Goal: Task Accomplishment & Management: Use online tool/utility

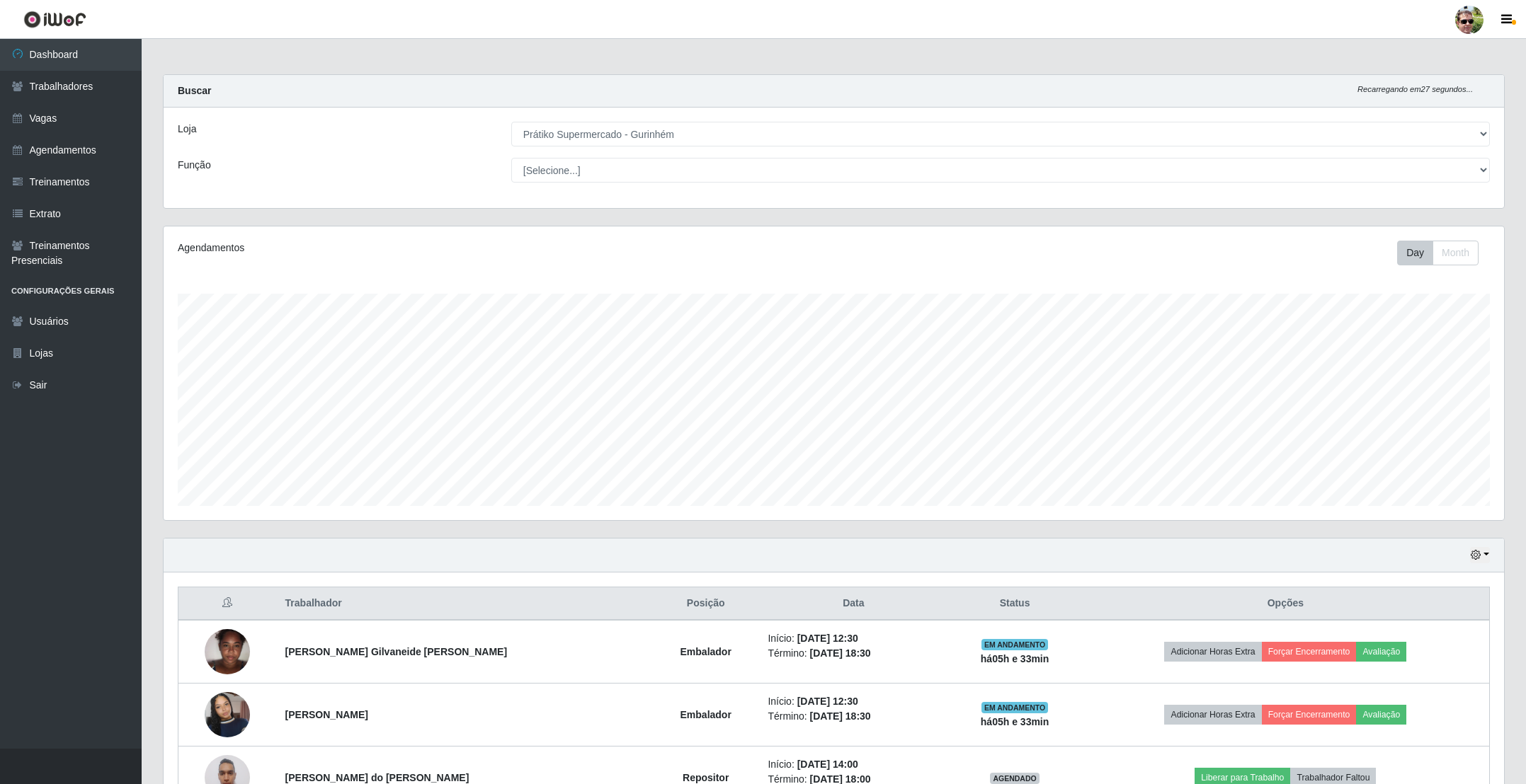
select select "176"
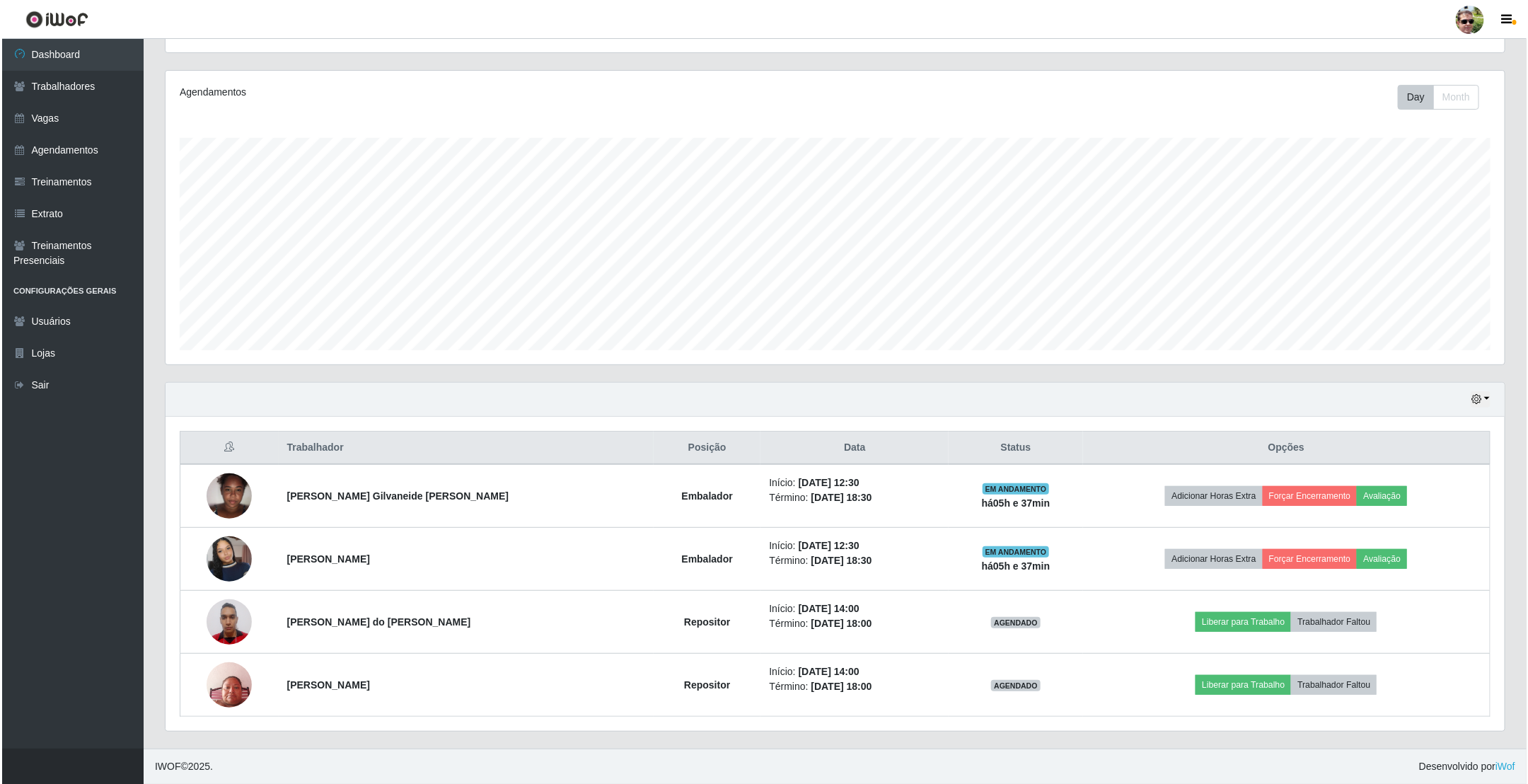
scroll to position [160, 0]
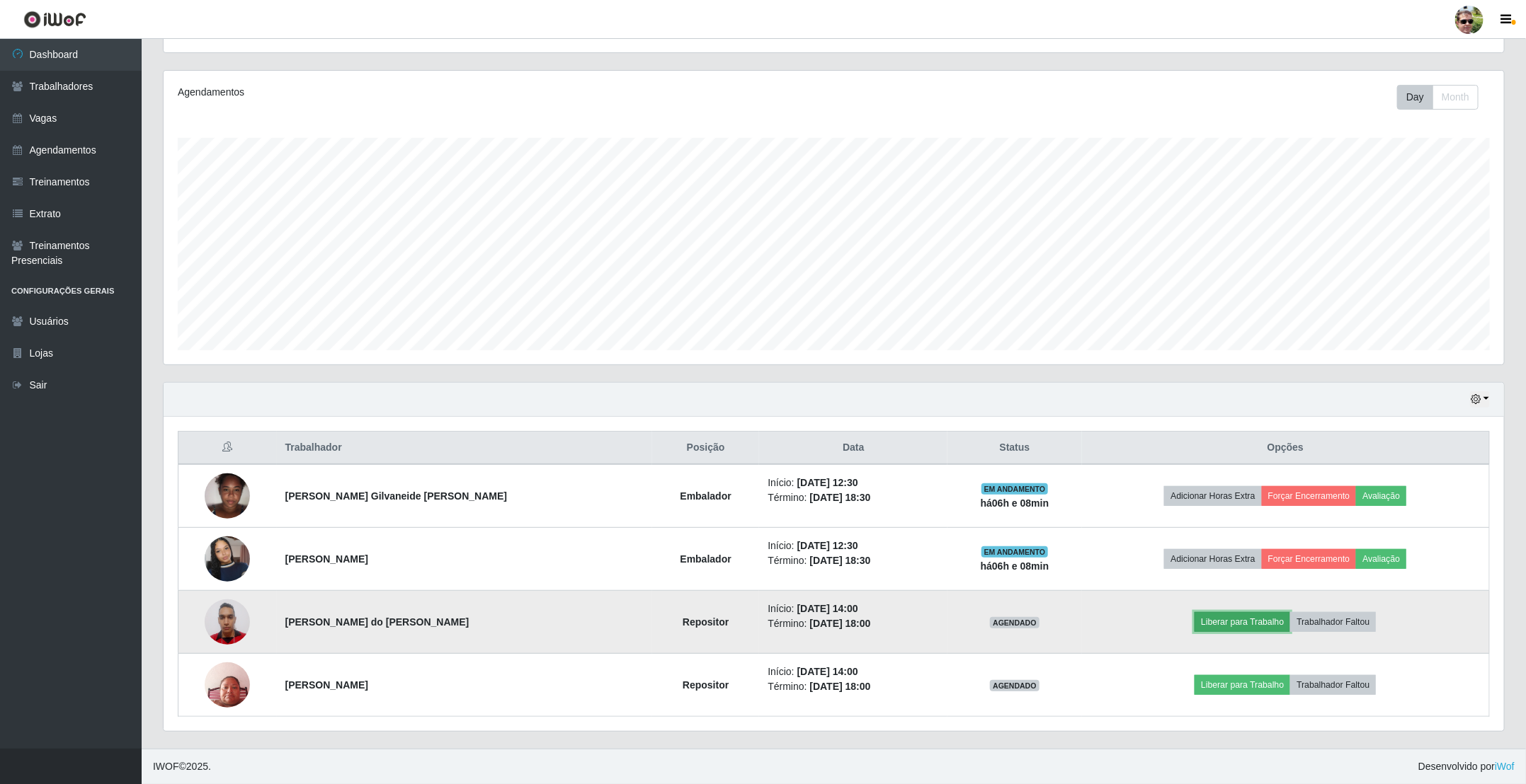
click at [1217, 625] on button "Liberar para Trabalho" at bounding box center [1242, 622] width 95 height 20
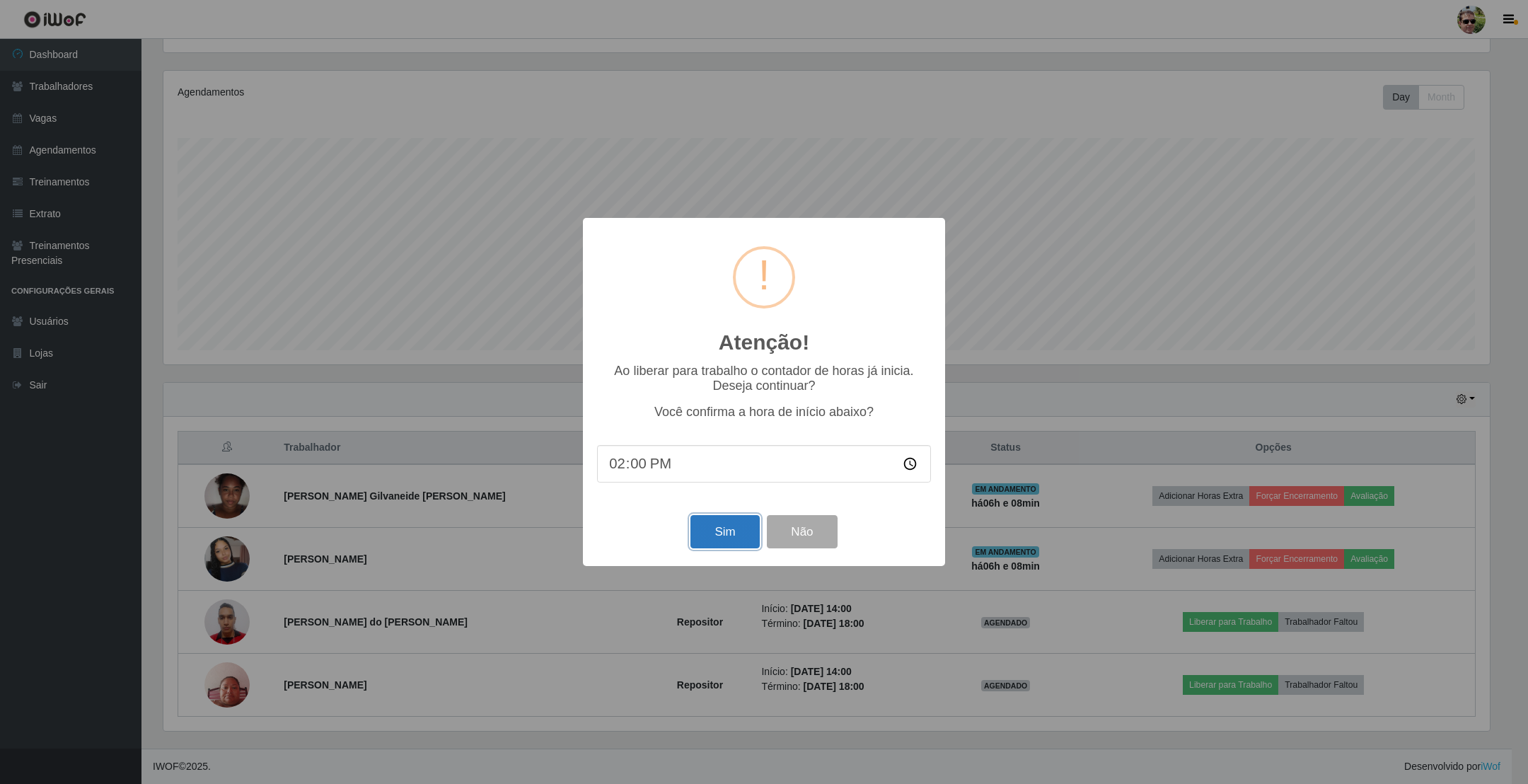
click at [713, 531] on button "Sim" at bounding box center [725, 531] width 69 height 33
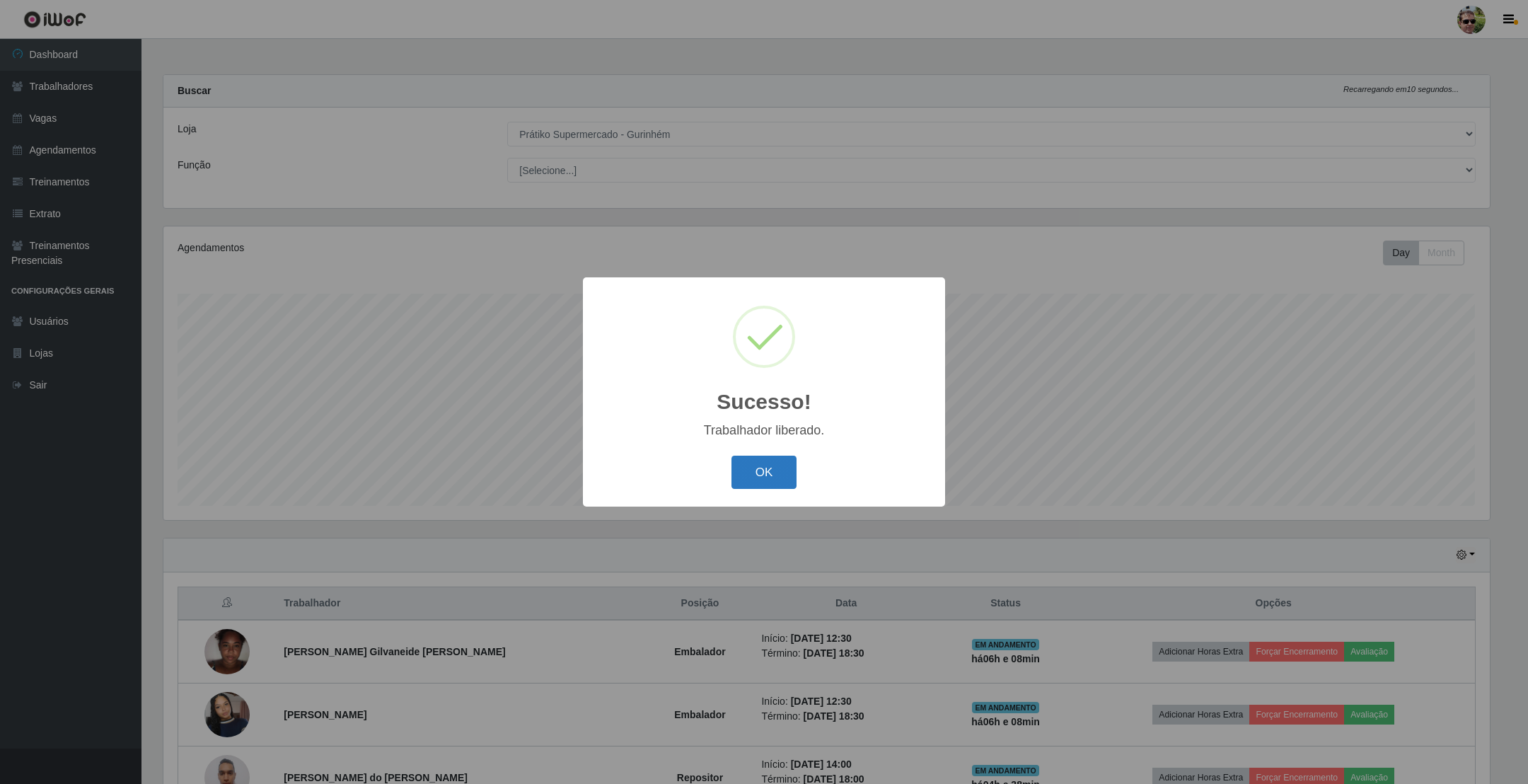
click at [760, 486] on button "OK" at bounding box center [764, 472] width 66 height 33
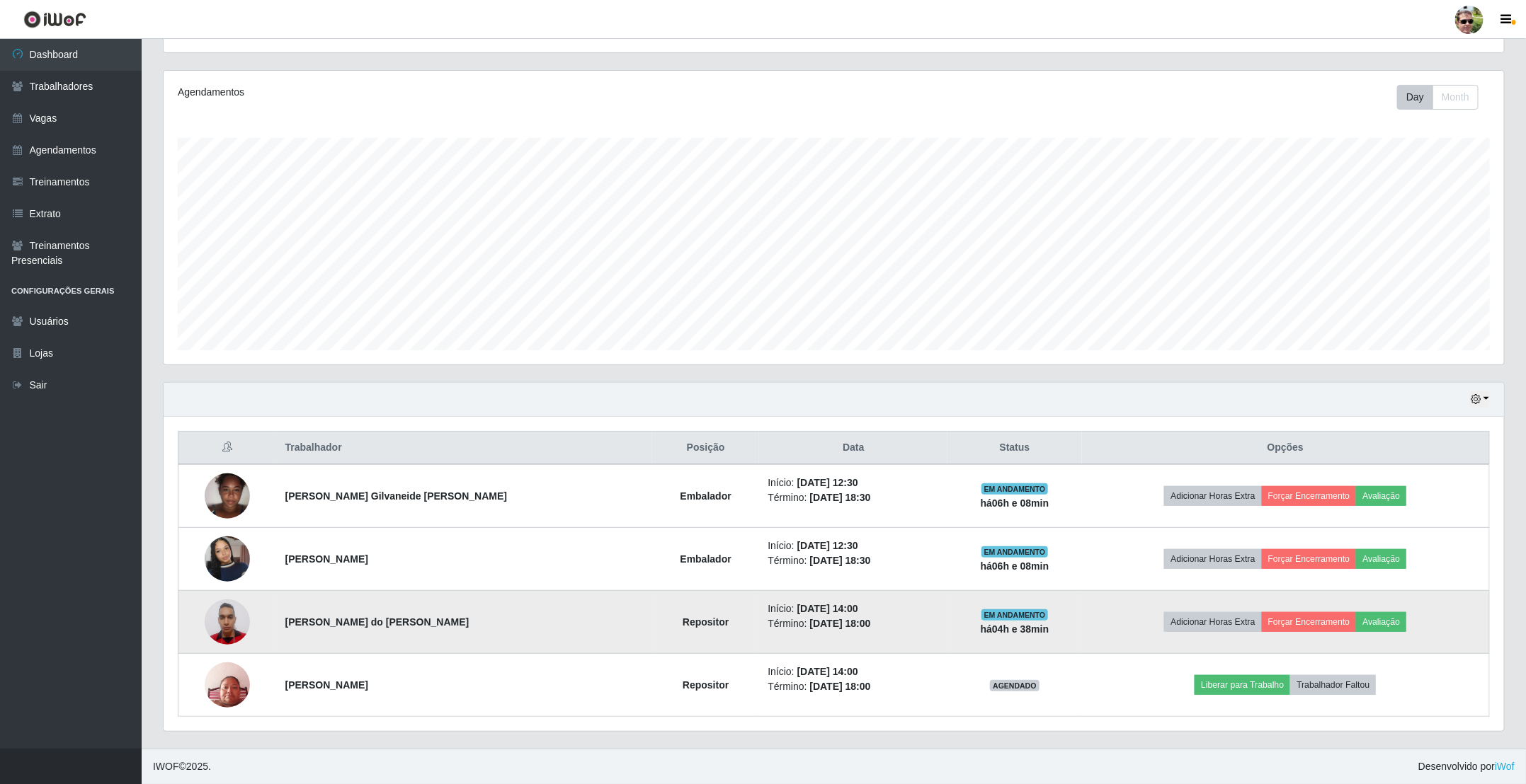
scroll to position [160, 0]
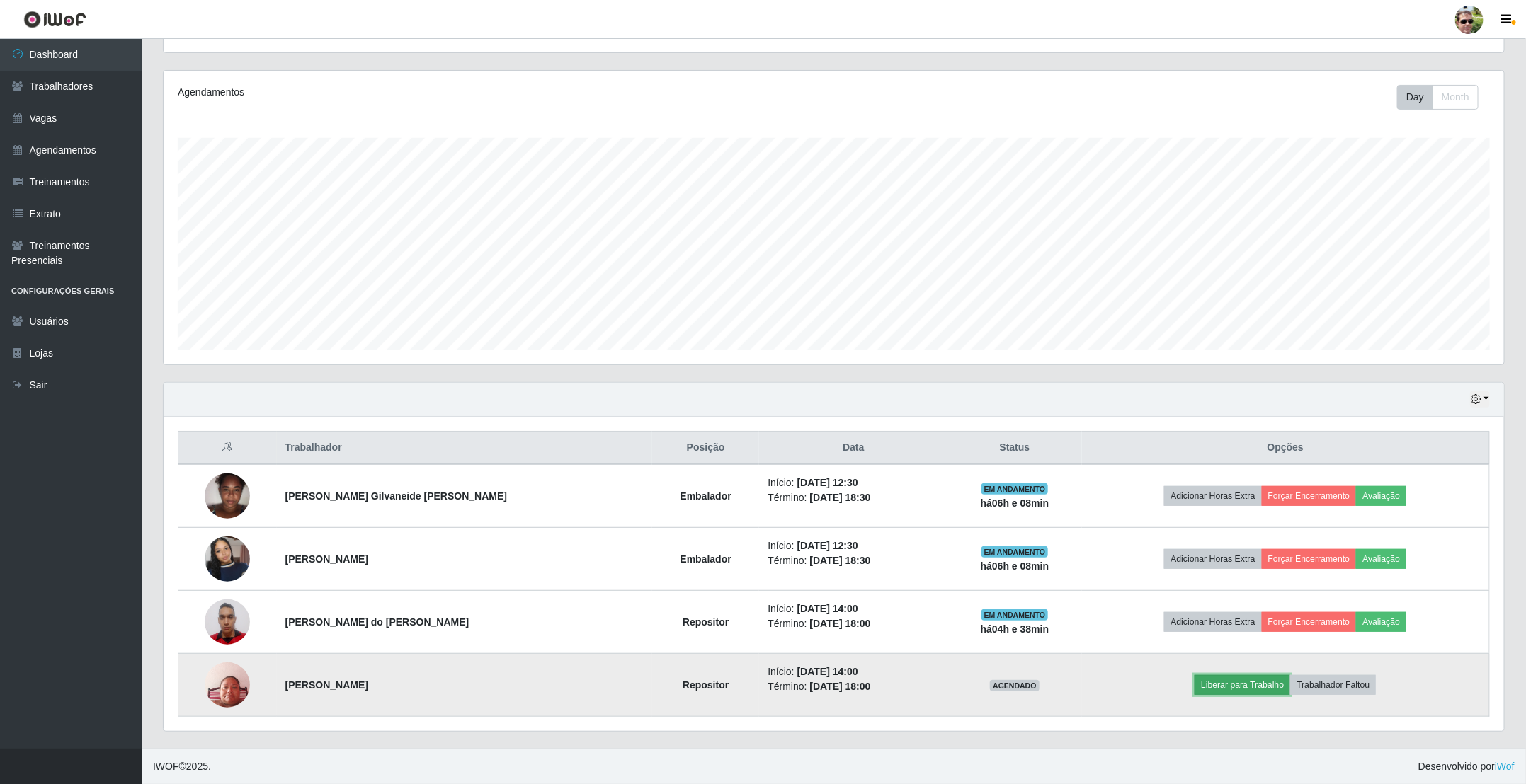
click at [1213, 679] on button "Liberar para Trabalho" at bounding box center [1242, 685] width 95 height 20
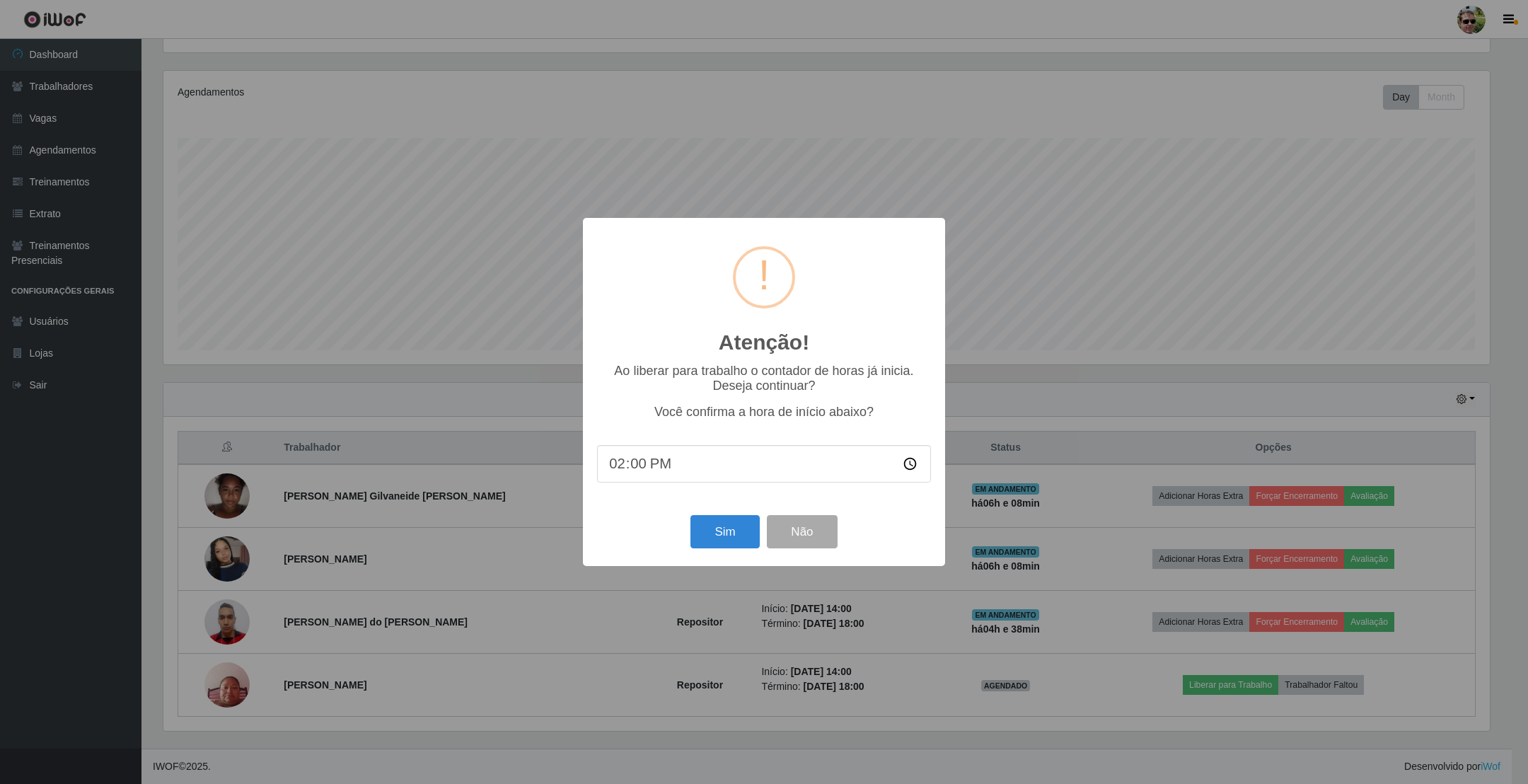
click at [728, 516] on div "Sim Não" at bounding box center [764, 531] width 334 height 40
click at [722, 535] on button "Sim" at bounding box center [725, 531] width 69 height 33
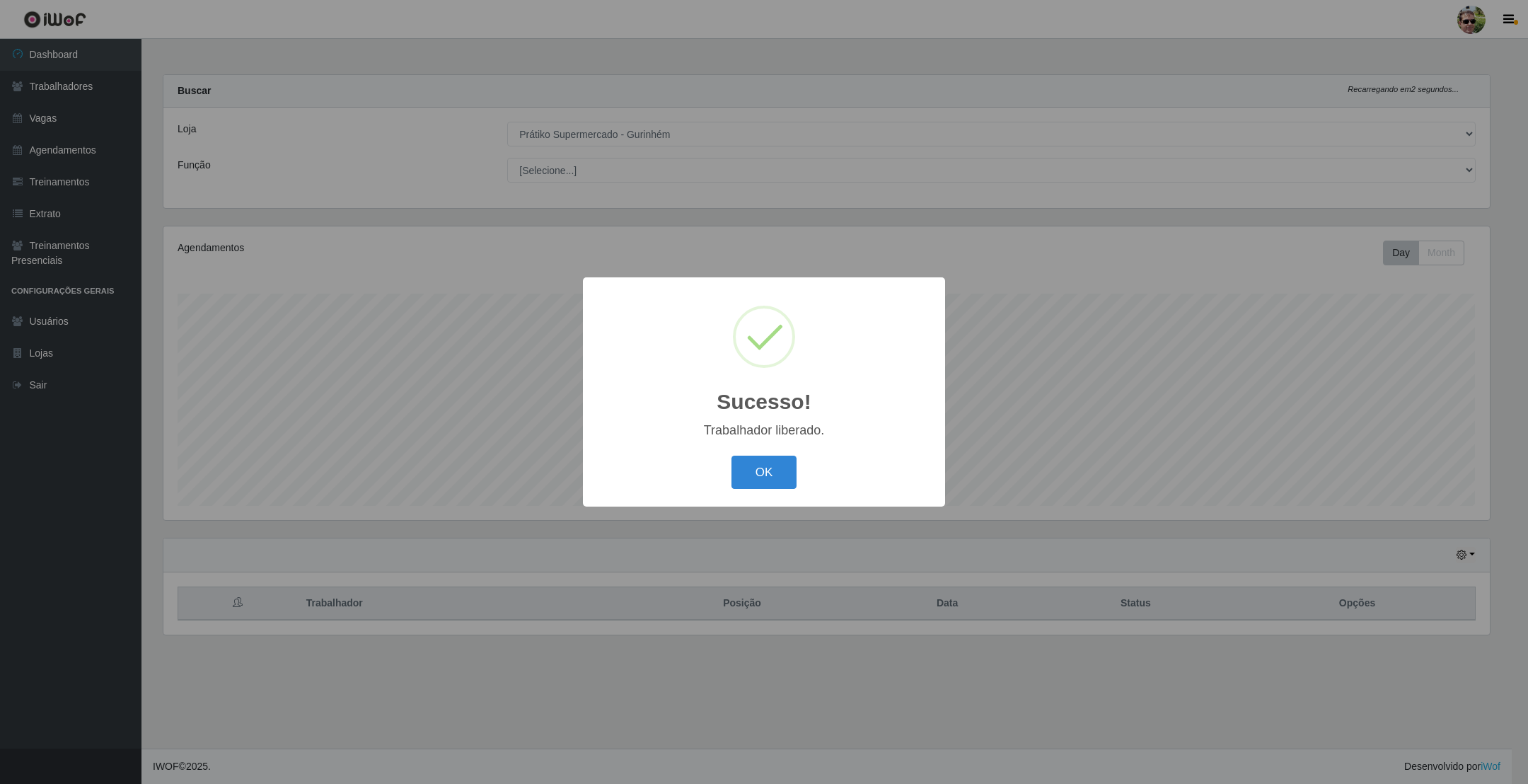
click at [732, 456] on button "OK" at bounding box center [764, 472] width 66 height 33
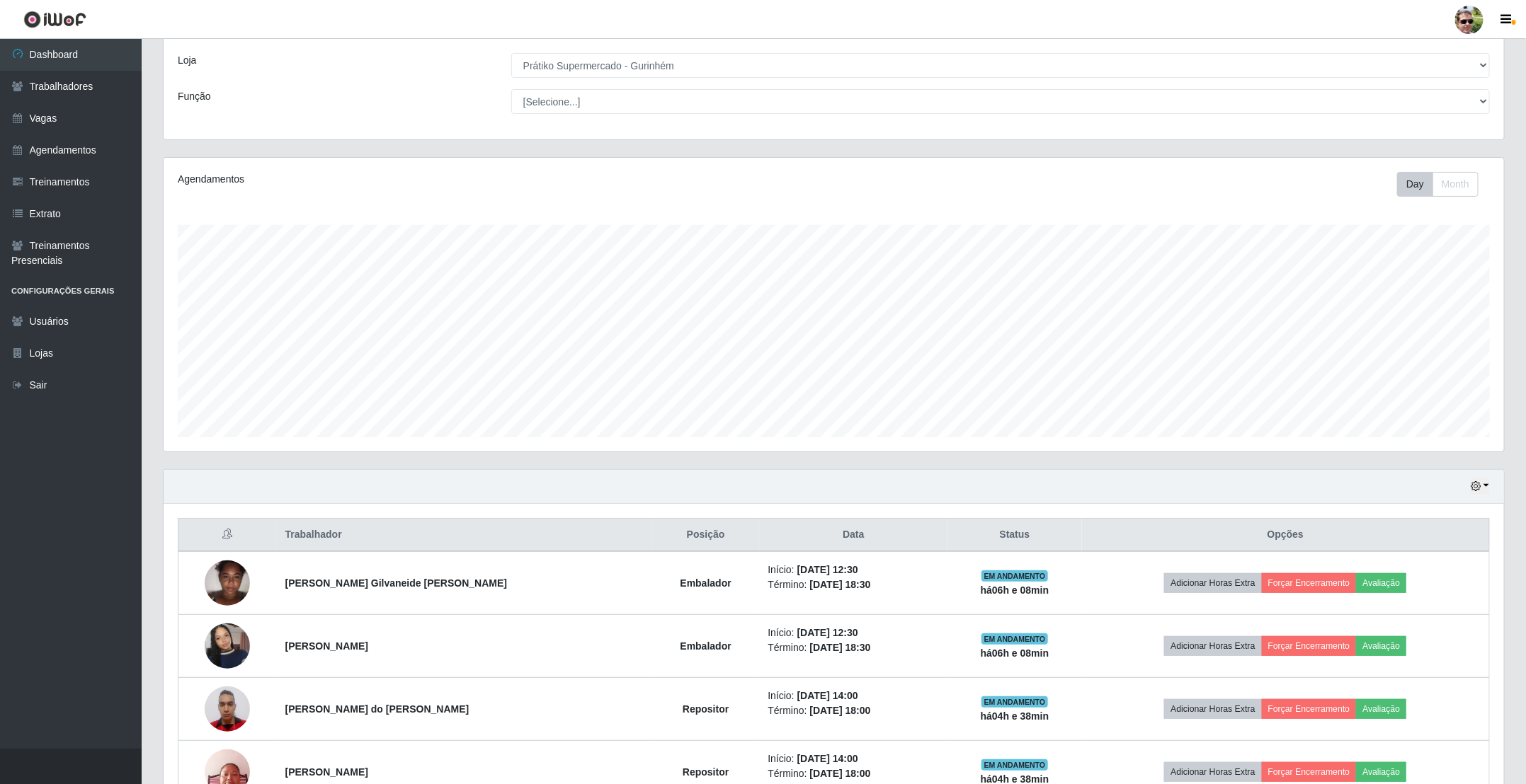
scroll to position [160, 0]
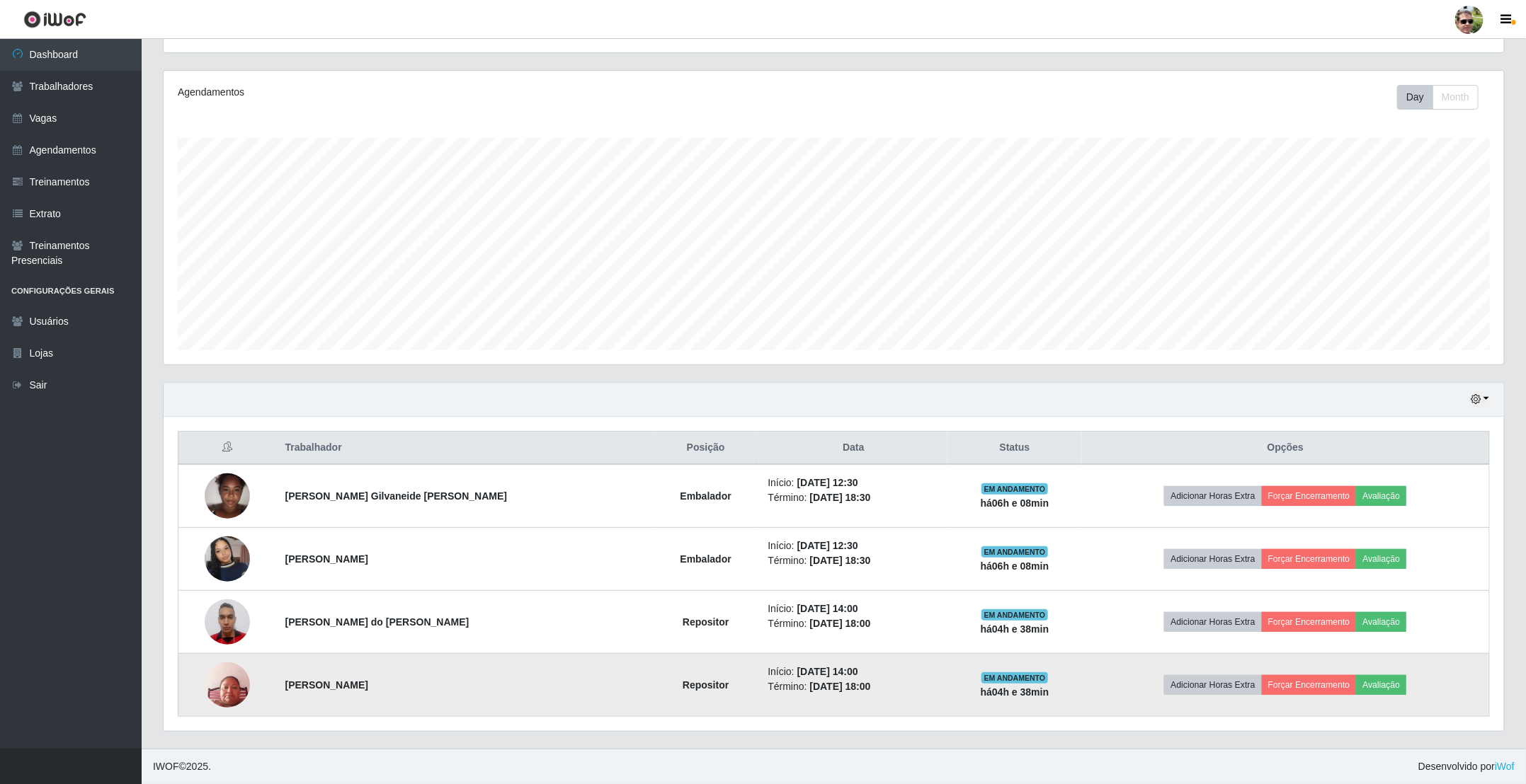
click at [219, 689] on img at bounding box center [226, 684] width 45 height 60
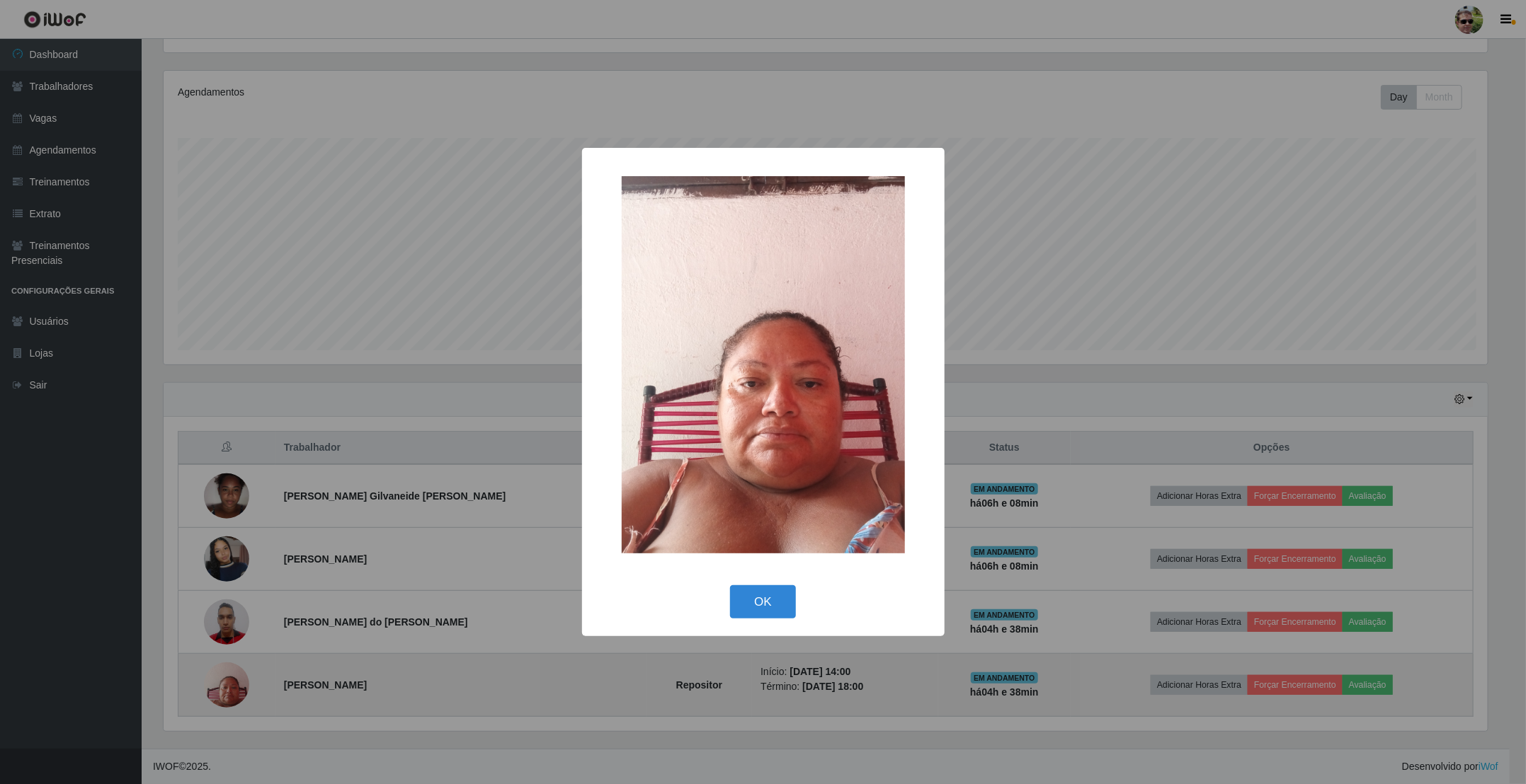
scroll to position [295, 1327]
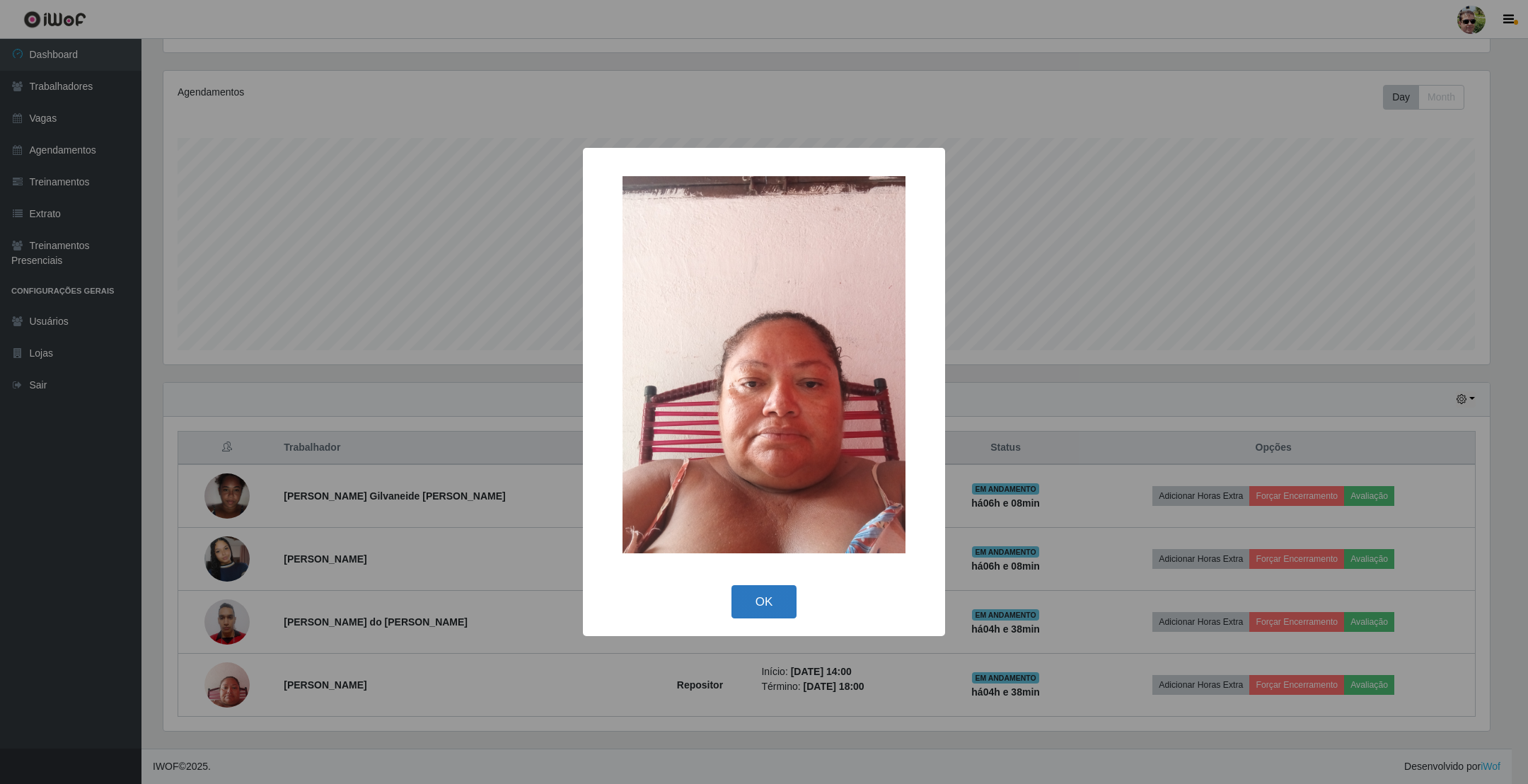
click at [760, 602] on button "OK" at bounding box center [764, 602] width 66 height 33
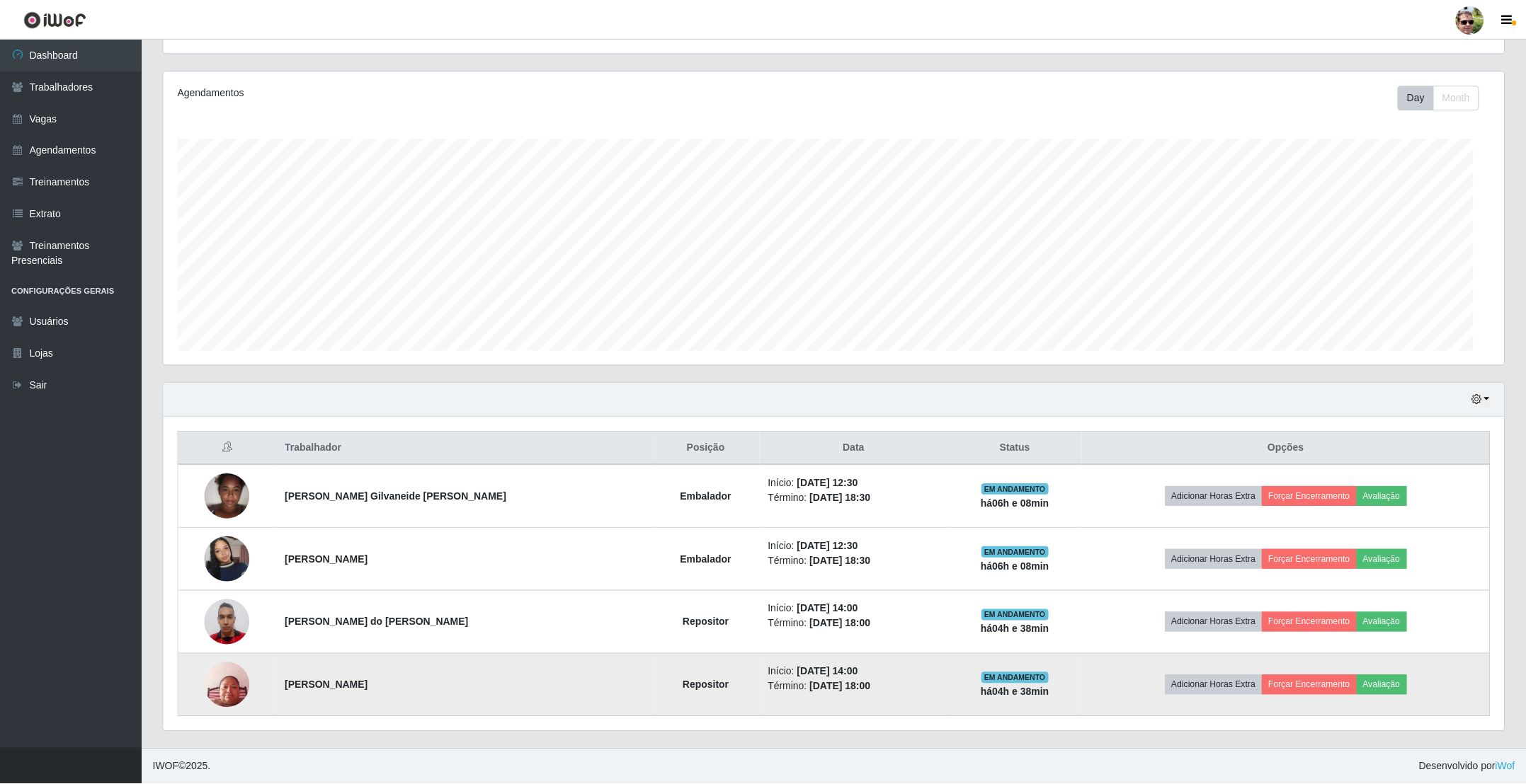
scroll to position [295, 1339]
click at [1296, 684] on button "Forçar Encerramento" at bounding box center [1308, 685] width 94 height 20
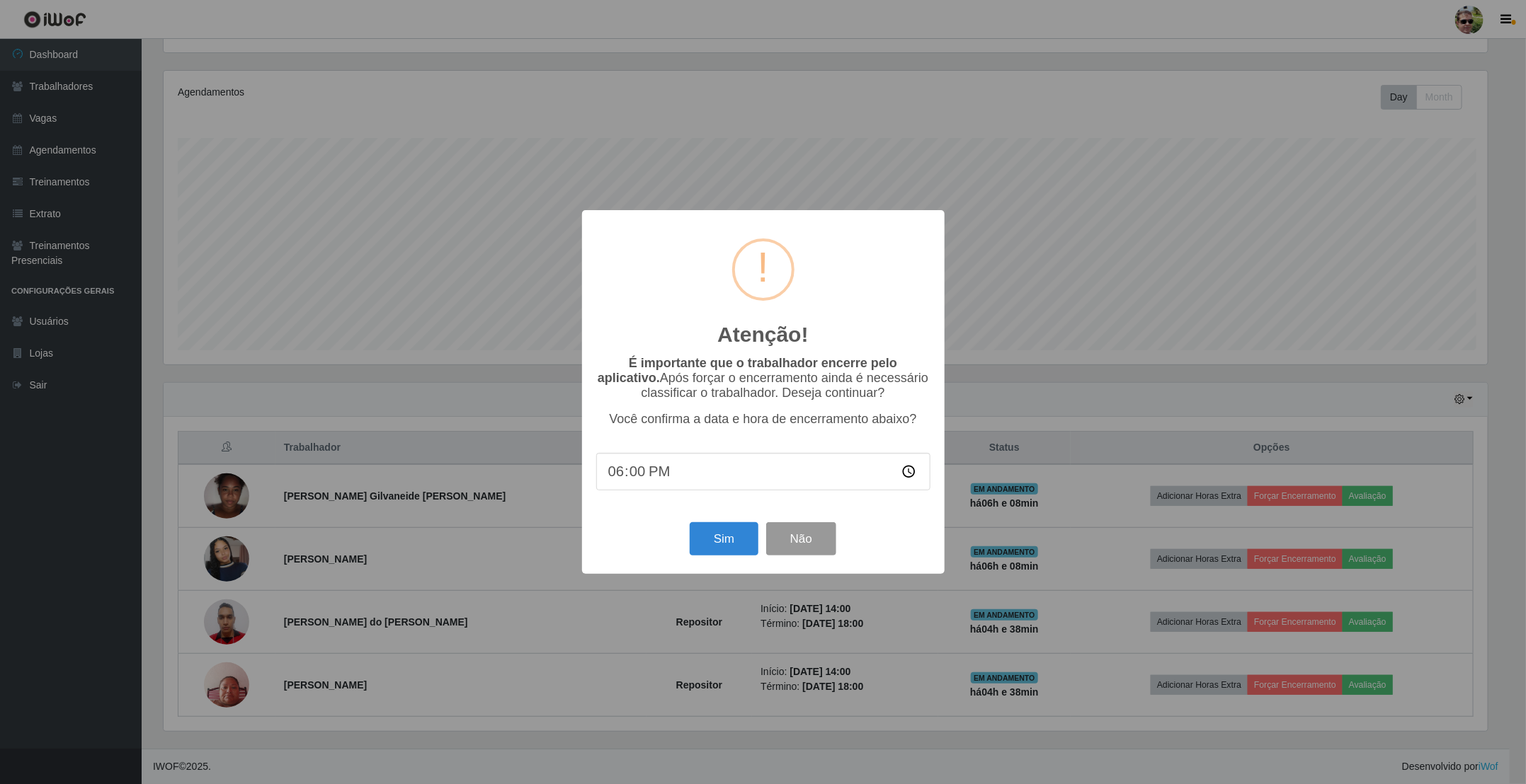
scroll to position [295, 1327]
click at [734, 539] on button "Sim" at bounding box center [725, 538] width 69 height 33
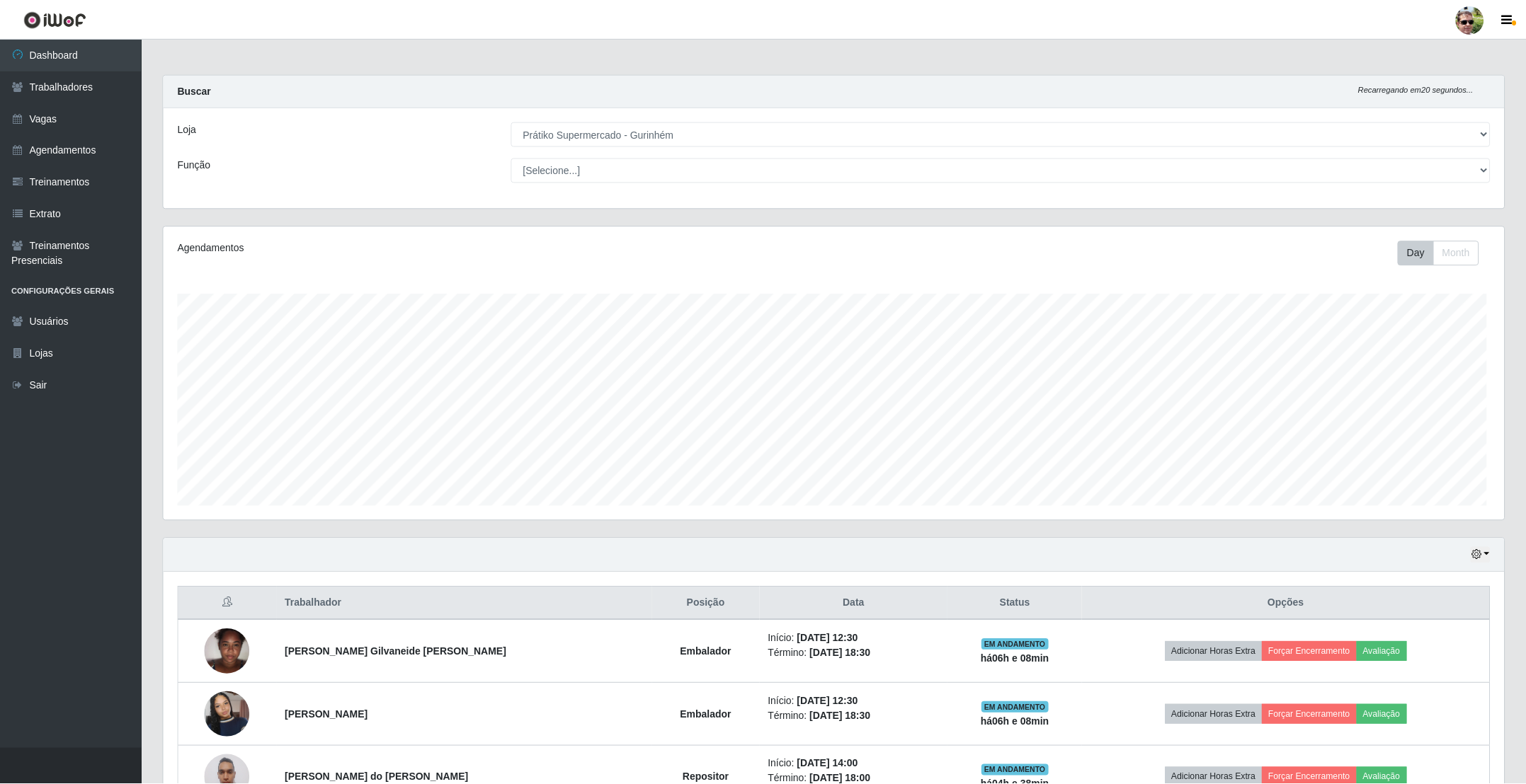
scroll to position [0, 0]
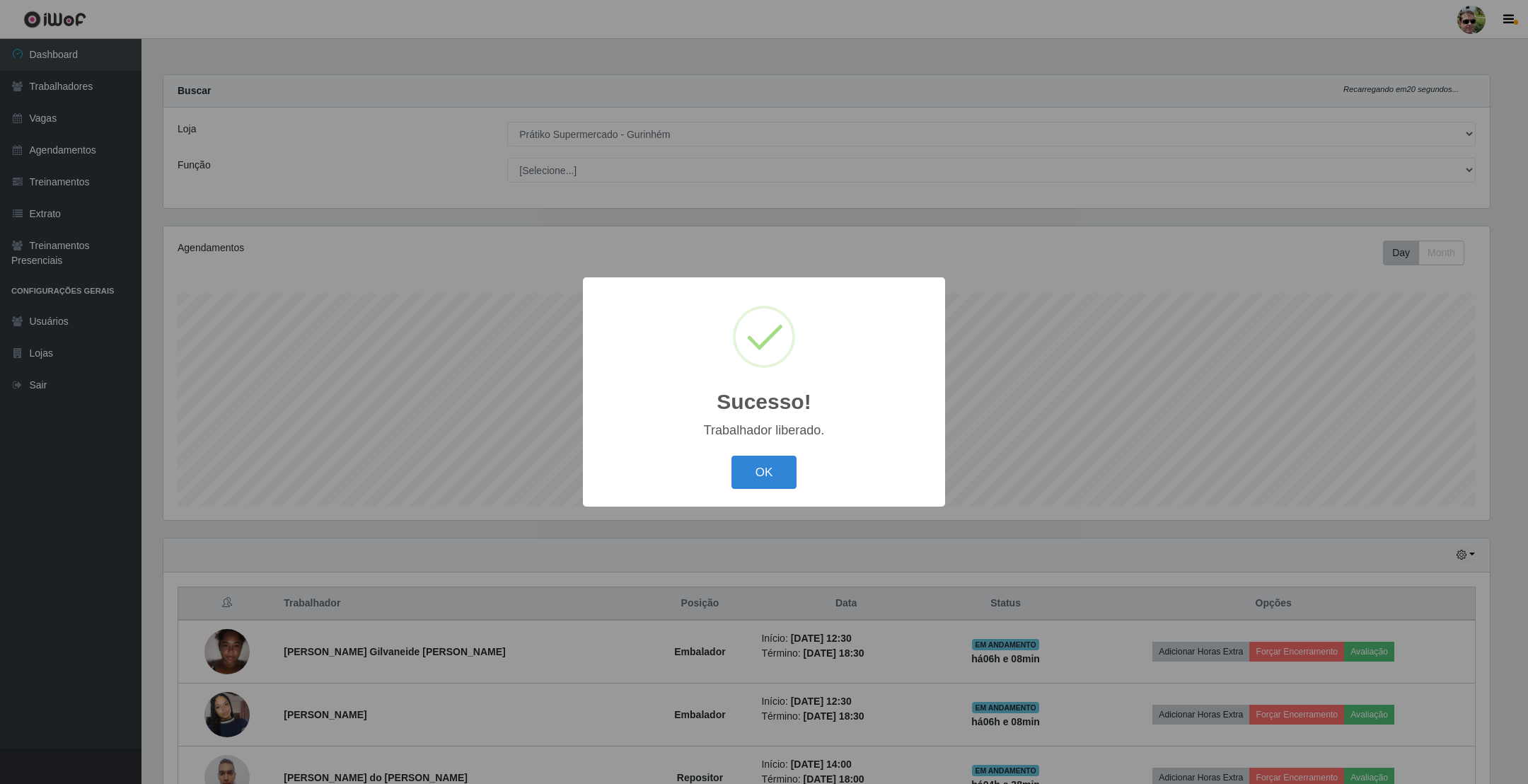
click at [732, 456] on button "OK" at bounding box center [764, 472] width 66 height 33
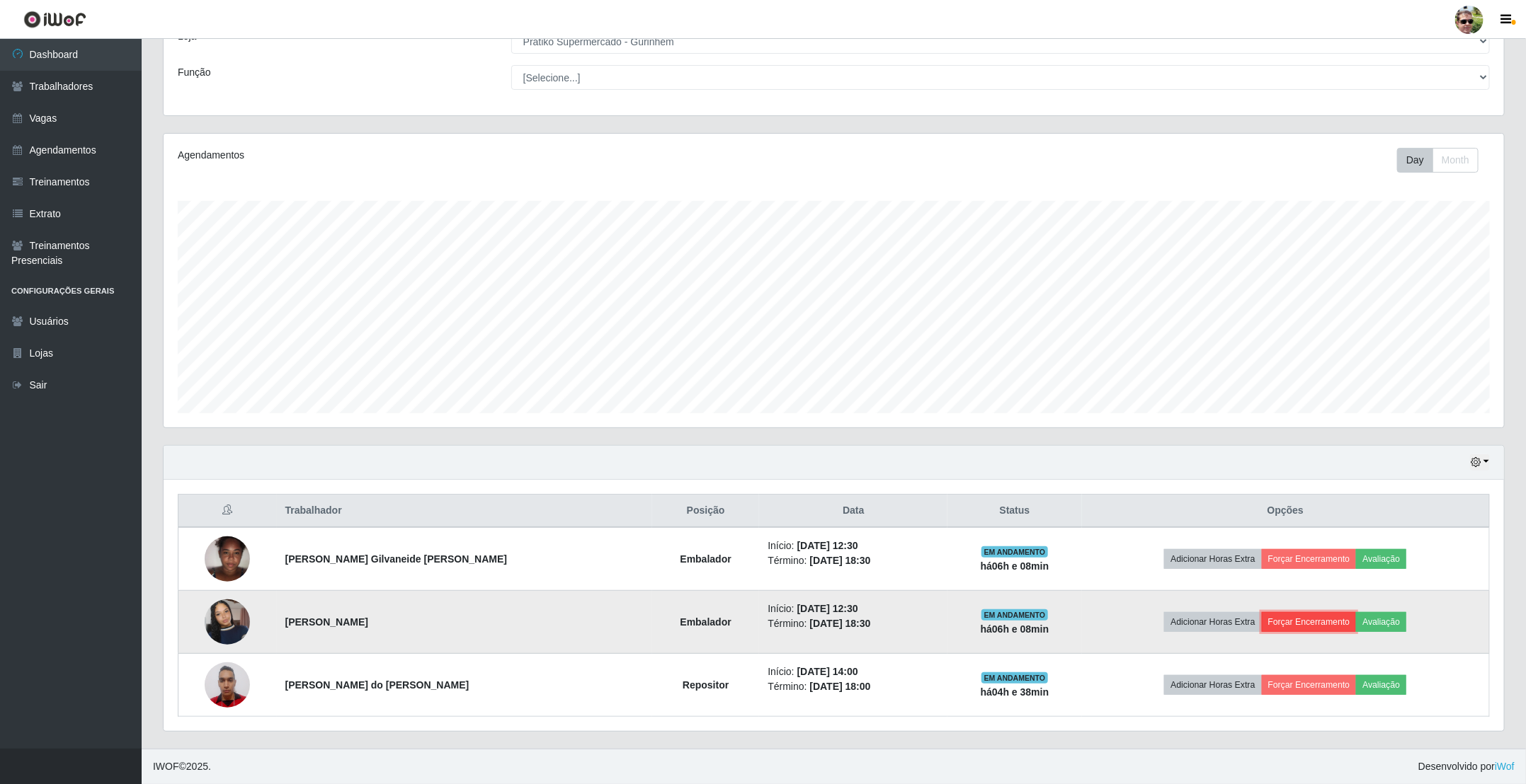
click at [1319, 616] on button "Forçar Encerramento" at bounding box center [1308, 622] width 94 height 20
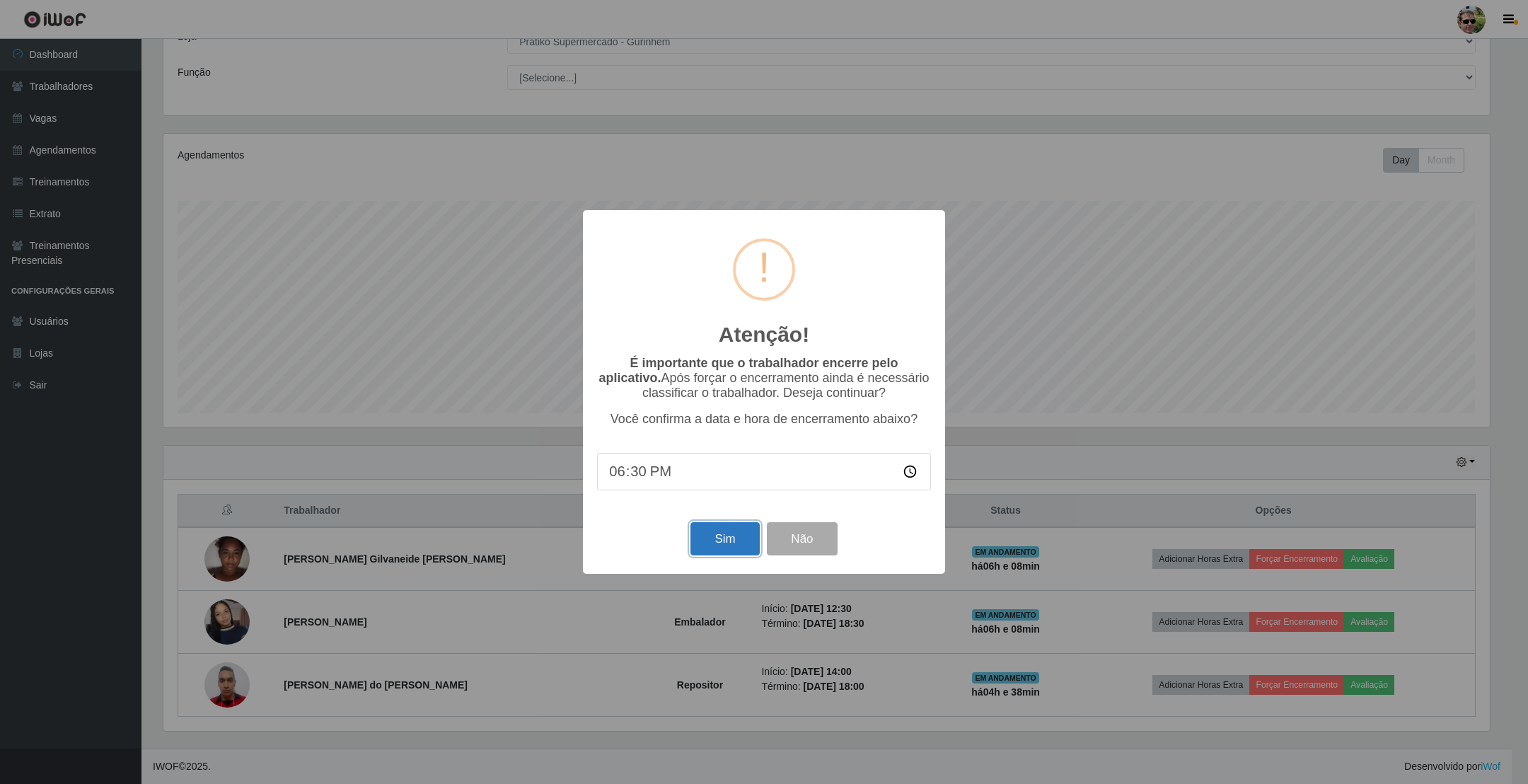
click at [718, 542] on button "Sim" at bounding box center [725, 538] width 69 height 33
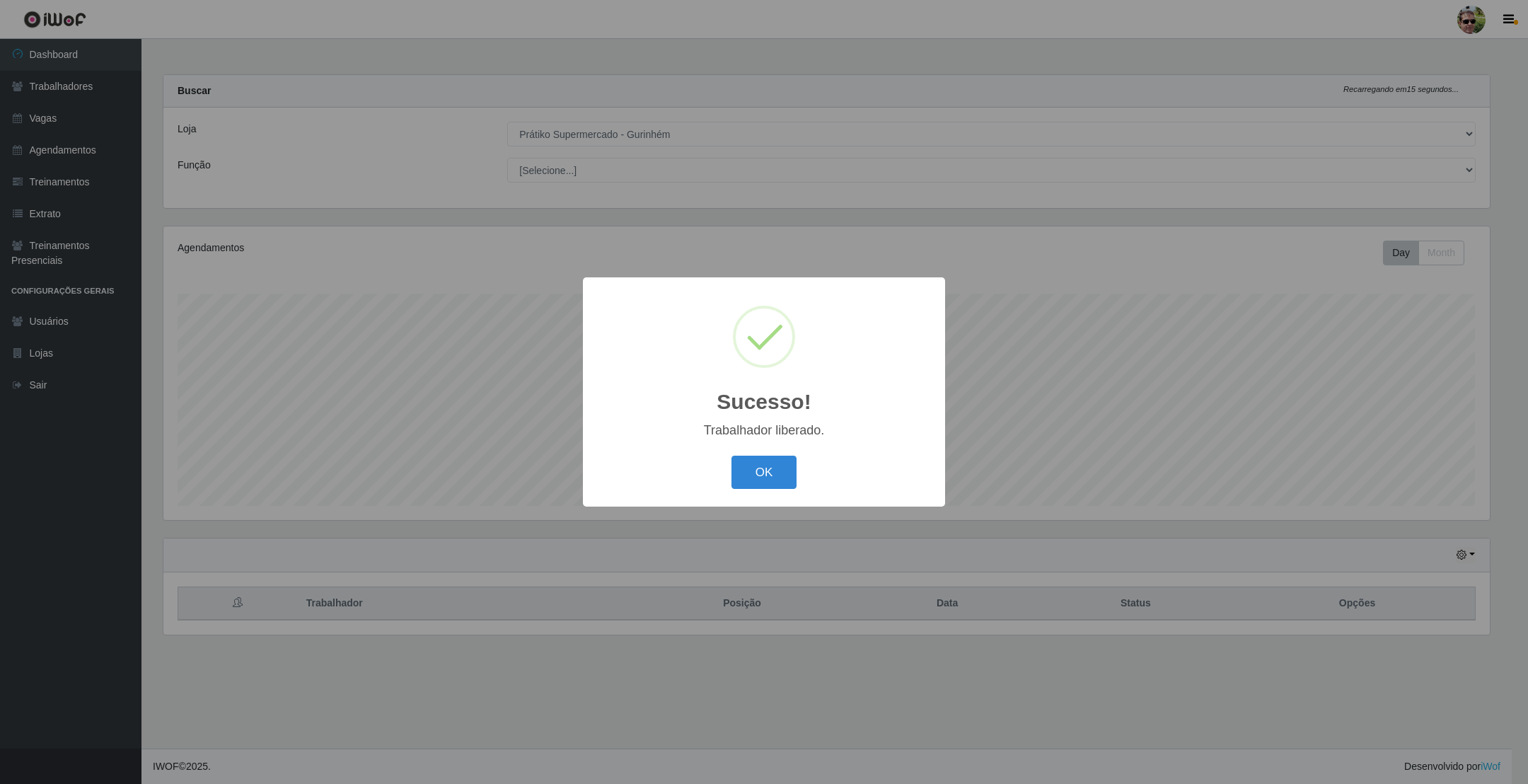
click at [732, 456] on button "OK" at bounding box center [764, 472] width 66 height 33
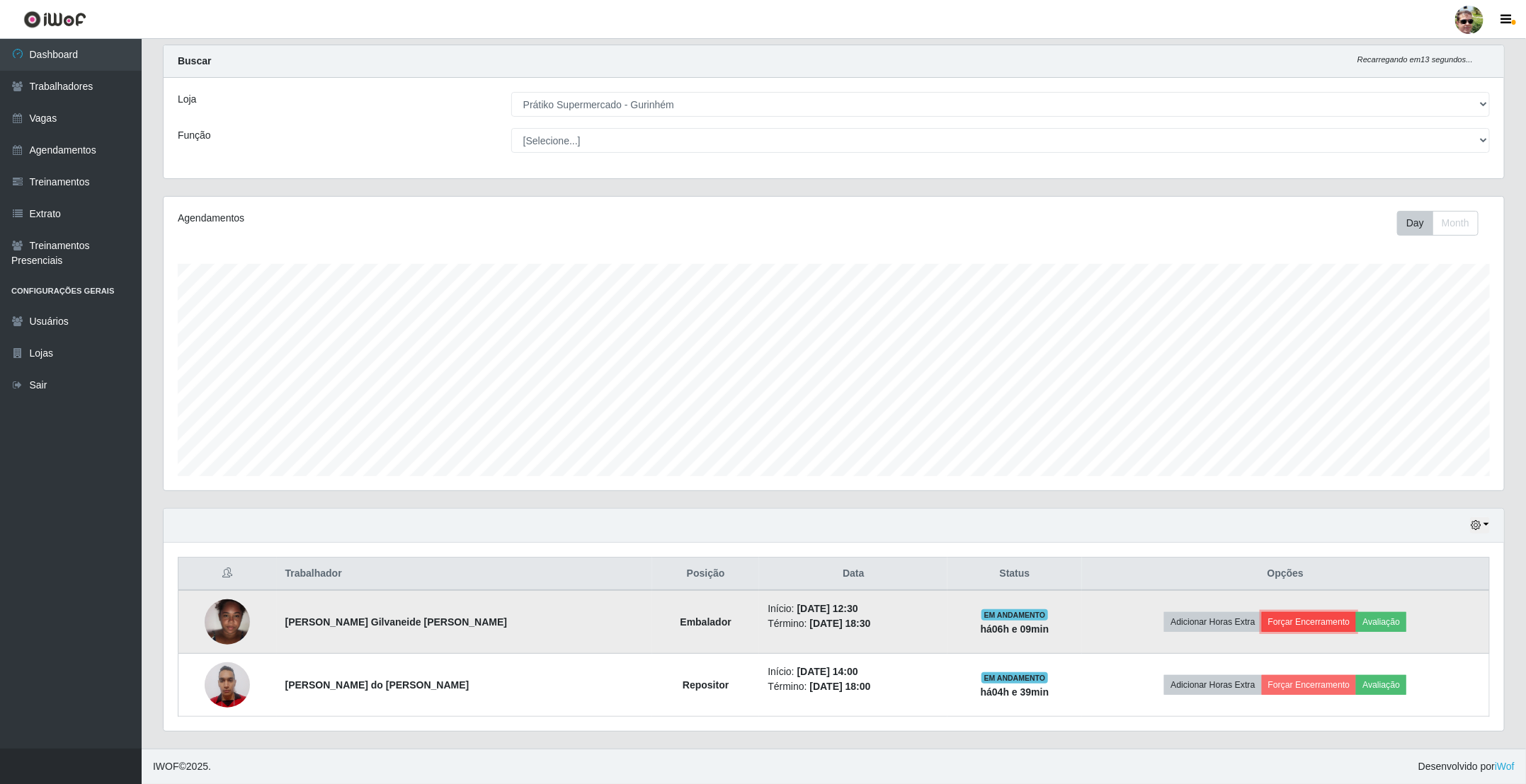
click at [1279, 622] on button "Forçar Encerramento" at bounding box center [1308, 622] width 94 height 20
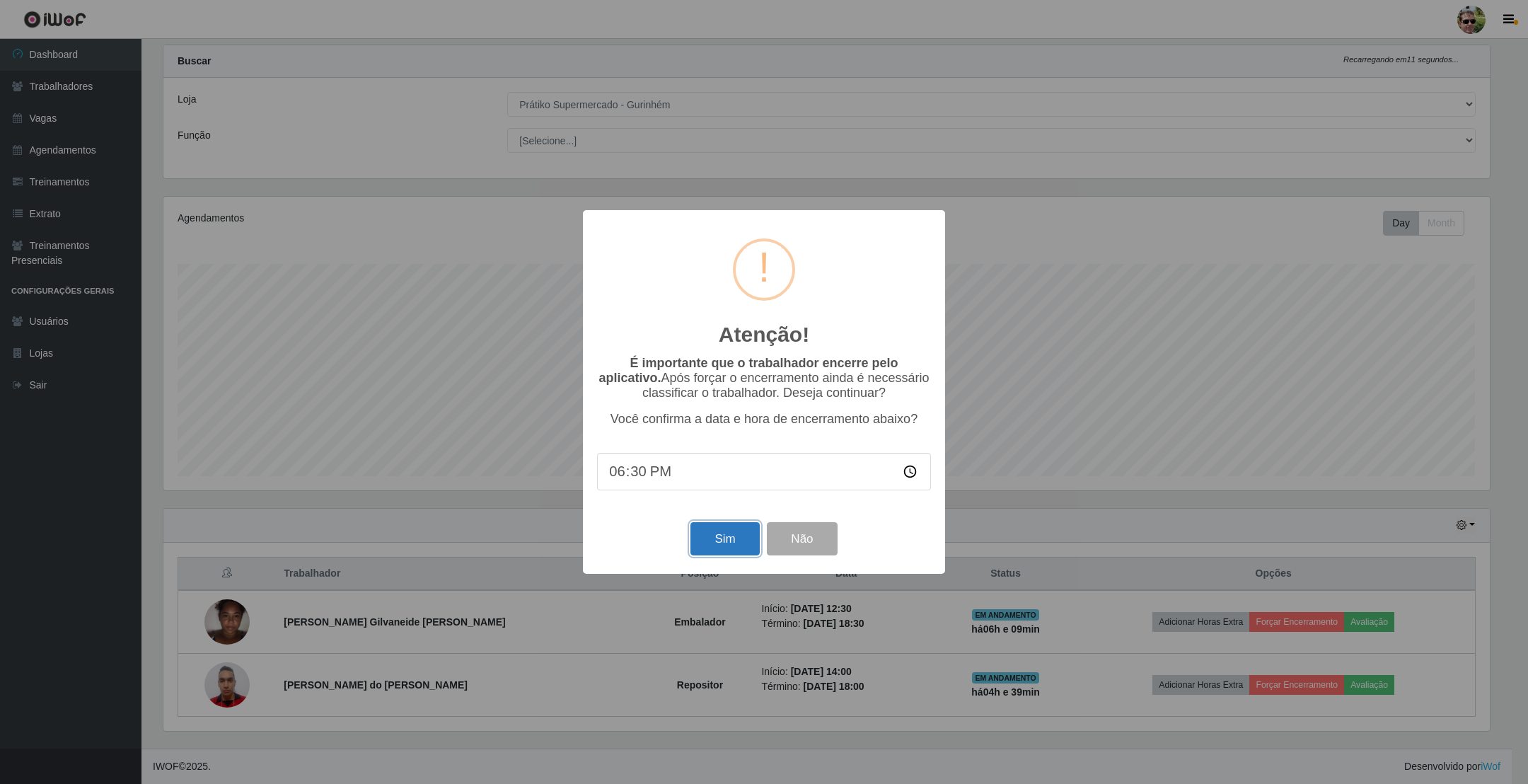
click at [727, 538] on button "Sim" at bounding box center [725, 538] width 69 height 33
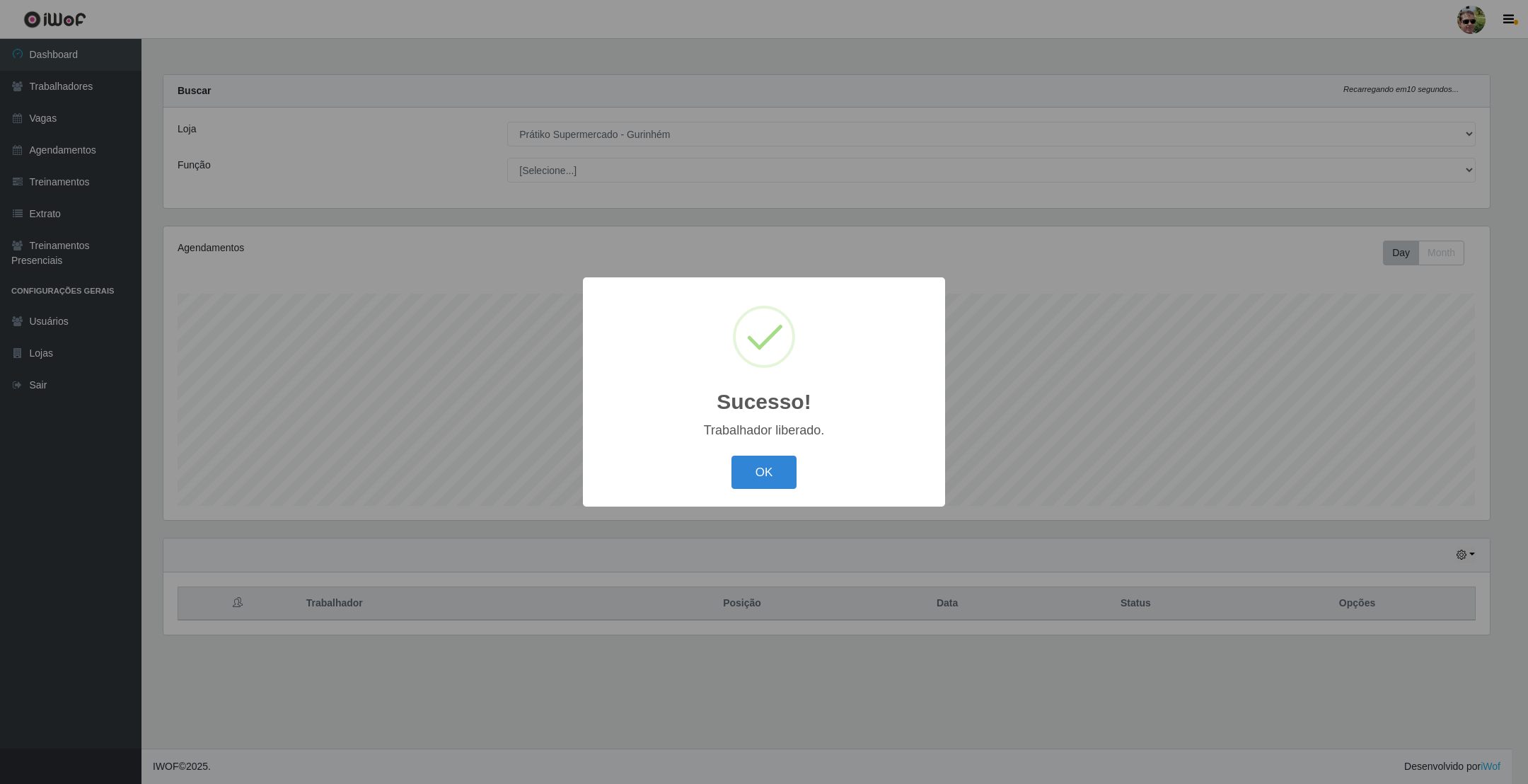
click at [732, 456] on button "OK" at bounding box center [764, 472] width 66 height 33
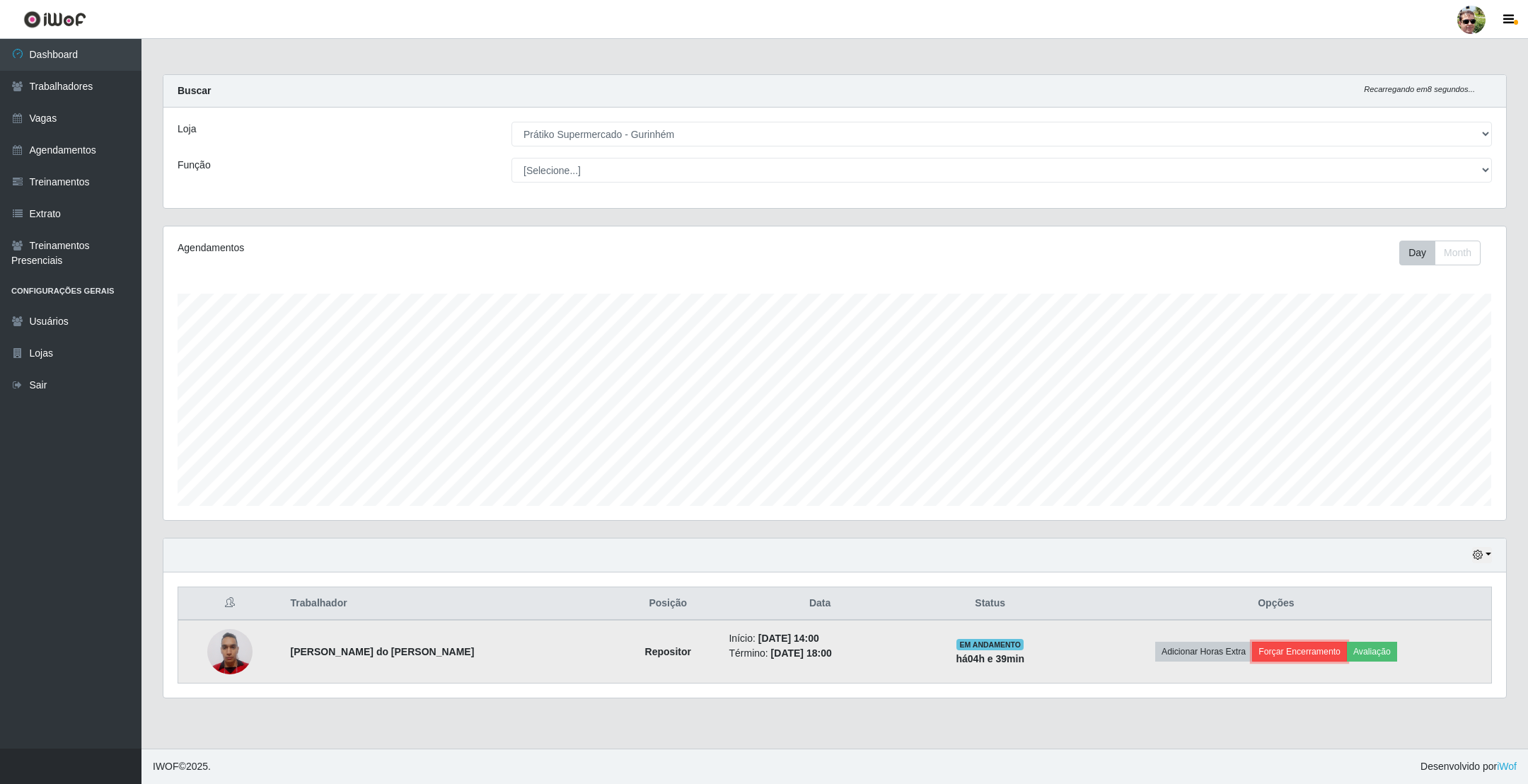
click at [1289, 658] on button "Forçar Encerramento" at bounding box center [1299, 651] width 94 height 20
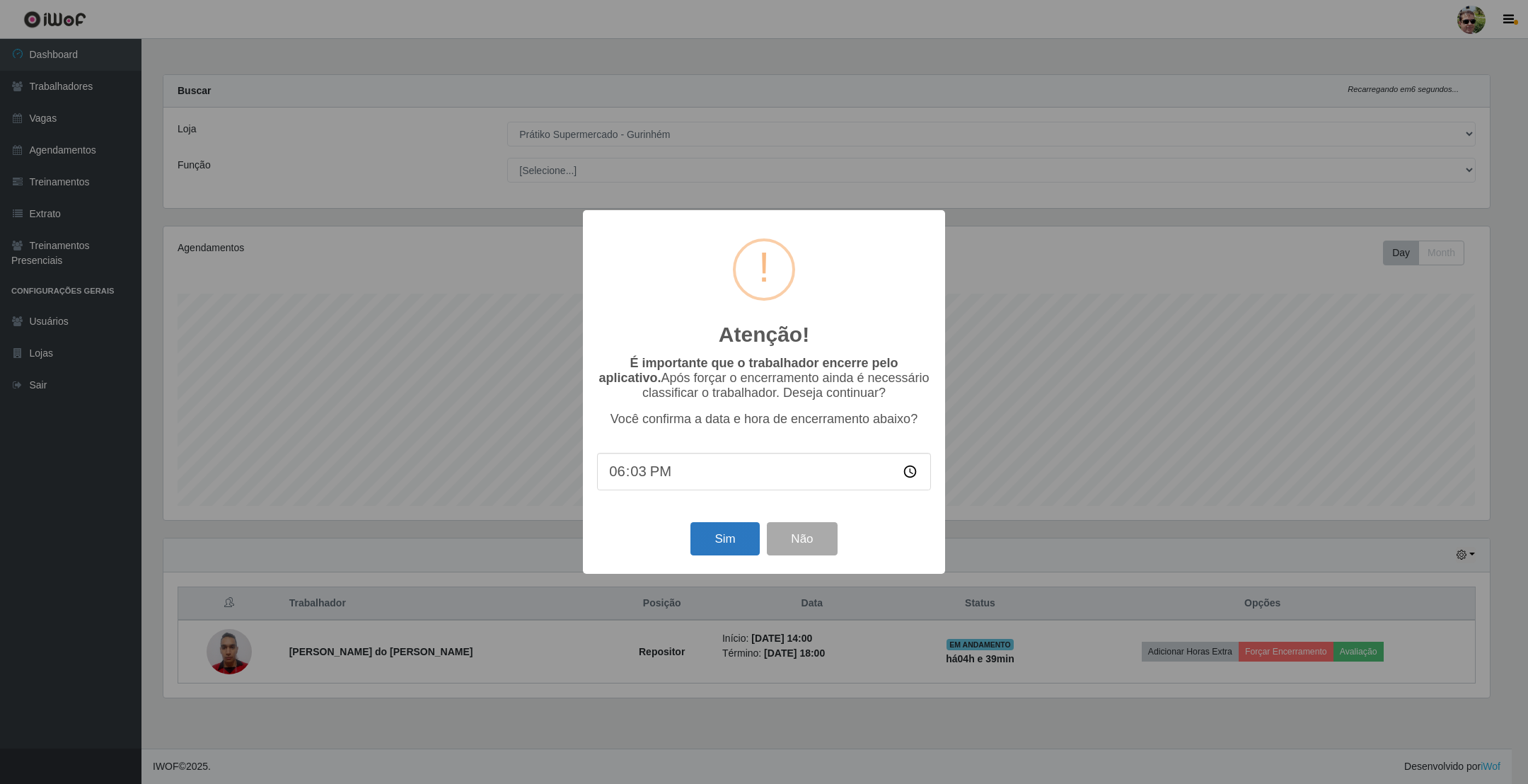
type input "18:30"
click at [724, 544] on button "Sim" at bounding box center [725, 538] width 69 height 33
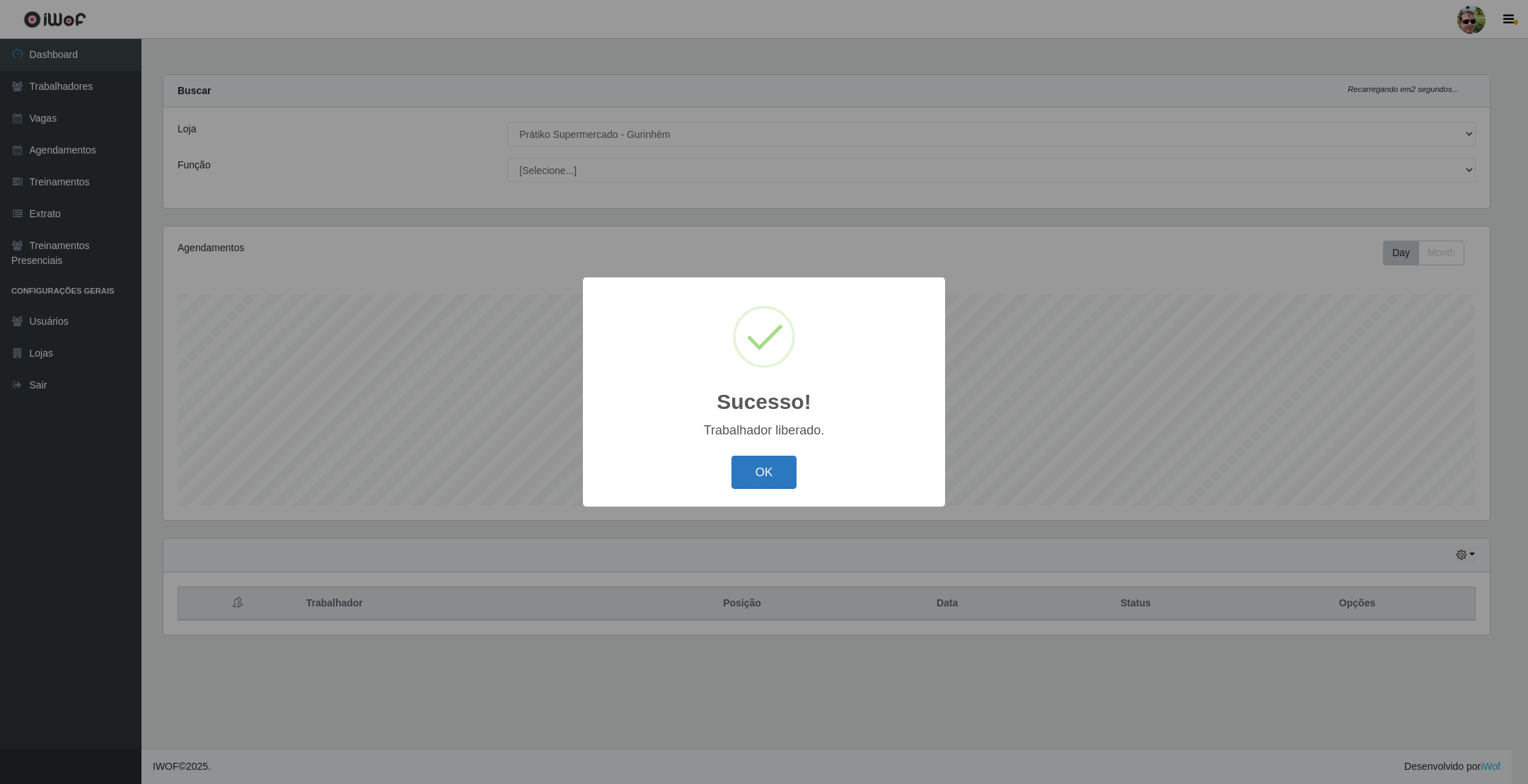
click at [760, 471] on button "OK" at bounding box center [764, 472] width 66 height 33
